Goal: Information Seeking & Learning: Learn about a topic

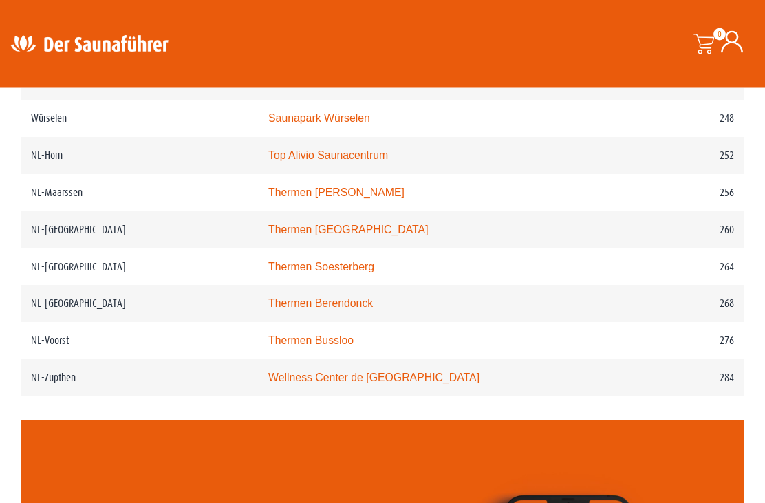
scroll to position [2876, 0]
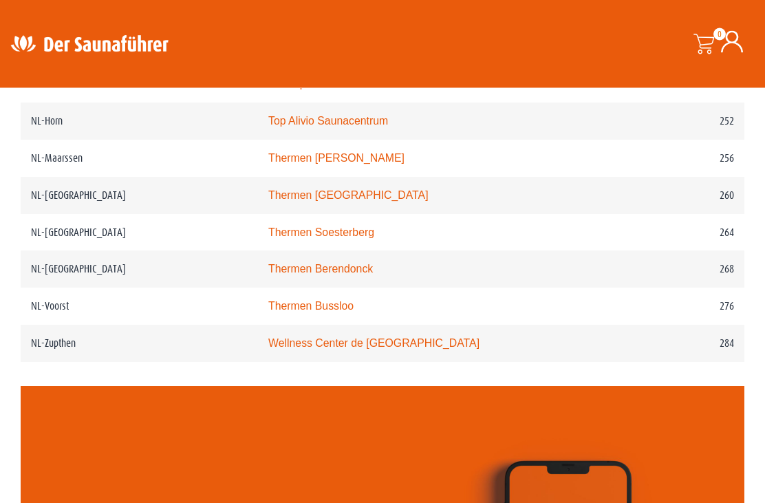
click at [303, 312] on link "Thermen Bussloo" at bounding box center [310, 307] width 85 height 12
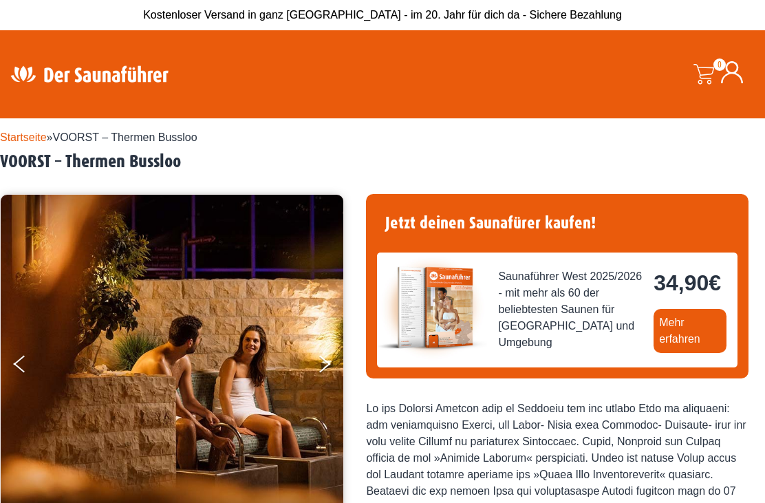
click at [681, 330] on link "Mehr erfahren" at bounding box center [689, 331] width 73 height 44
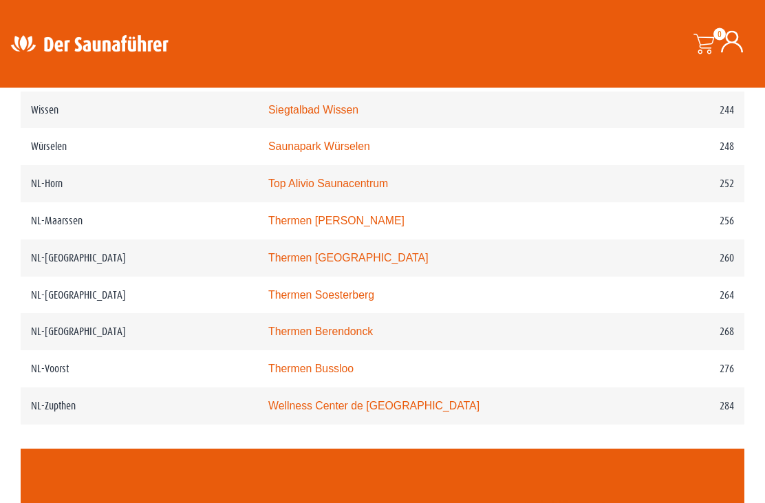
scroll to position [2814, 0]
click at [305, 374] on link "Thermen Bussloo" at bounding box center [310, 368] width 85 height 12
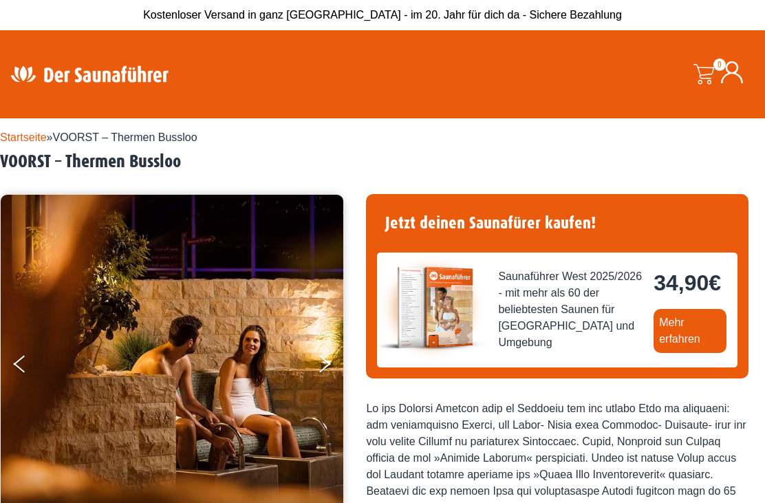
click at [684, 324] on link "Mehr erfahren" at bounding box center [689, 331] width 73 height 44
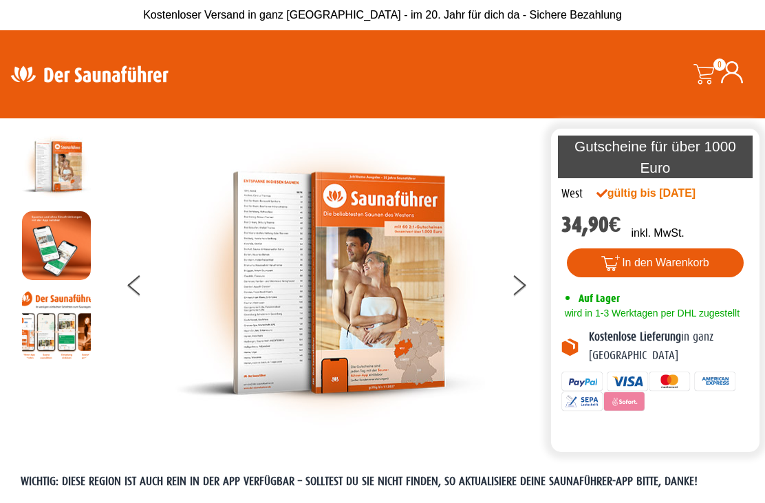
click at [514, 281] on button at bounding box center [527, 287] width 34 height 34
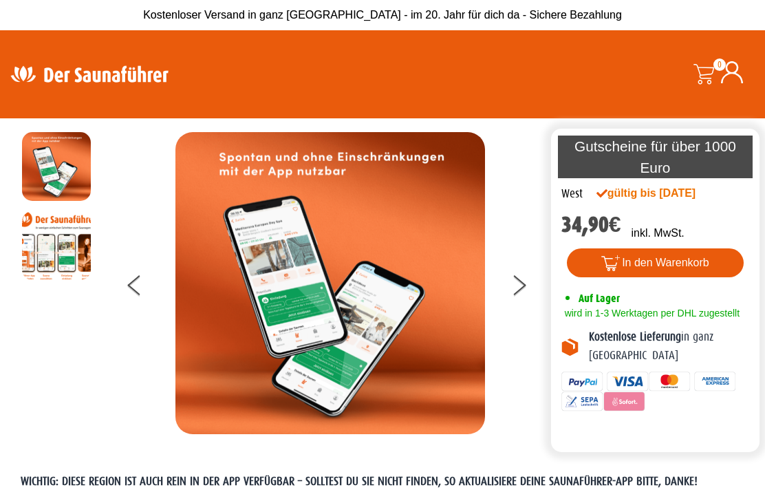
click at [512, 294] on button at bounding box center [527, 287] width 34 height 34
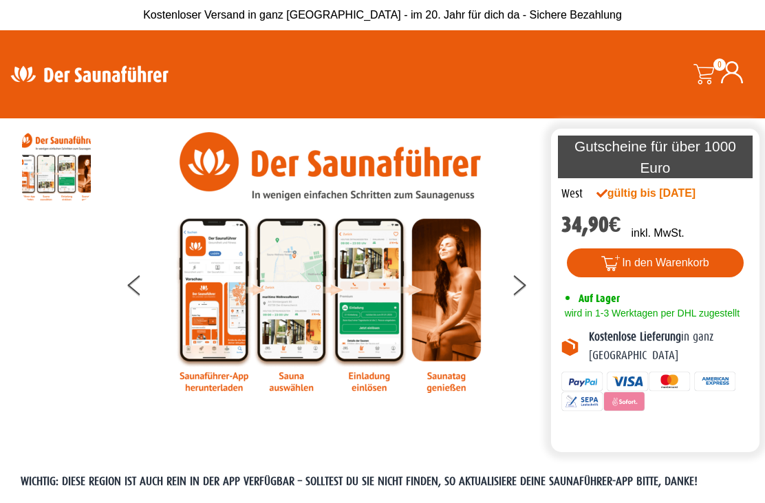
click at [516, 279] on button at bounding box center [527, 287] width 34 height 34
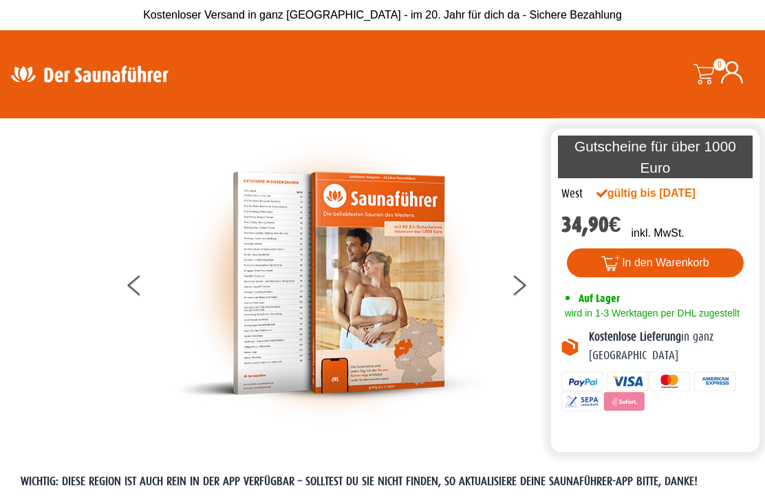
click at [513, 277] on button at bounding box center [527, 287] width 34 height 34
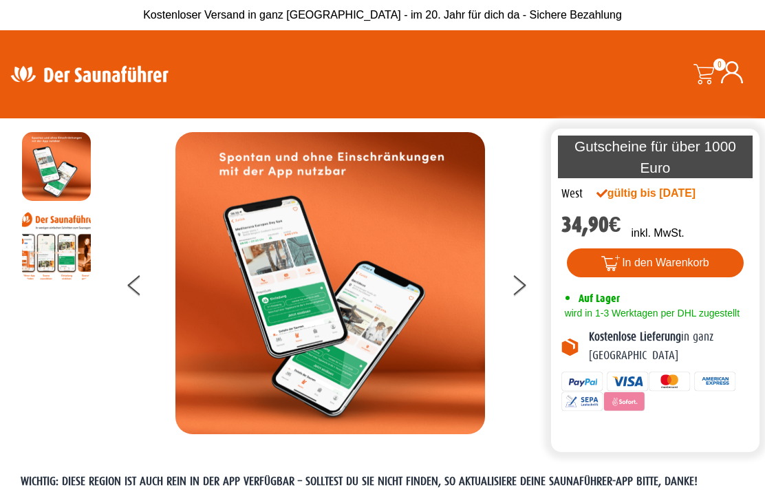
click at [514, 285] on button at bounding box center [527, 287] width 34 height 34
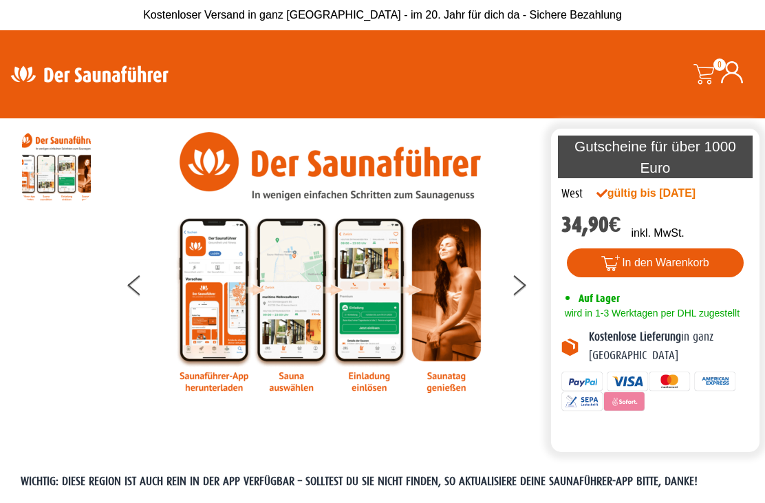
click at [516, 289] on button at bounding box center [527, 287] width 34 height 34
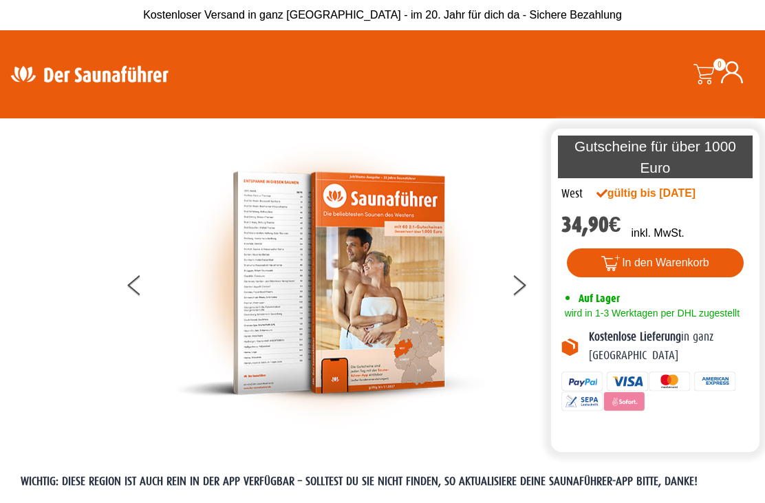
click at [517, 285] on icon at bounding box center [520, 280] width 12 height 11
